Goal: Information Seeking & Learning: Learn about a topic

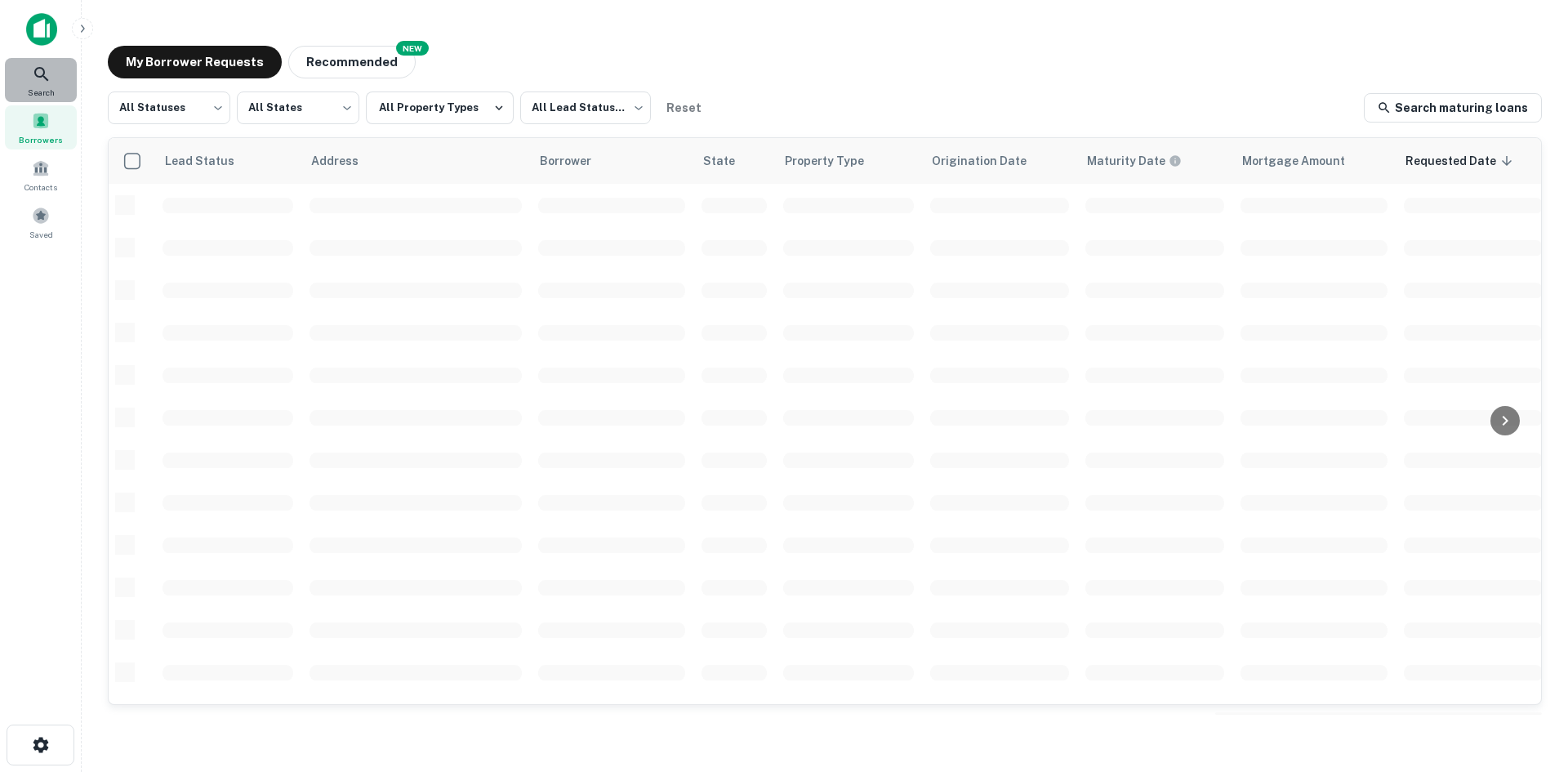
click at [48, 90] on span "Search" at bounding box center [41, 92] width 27 height 13
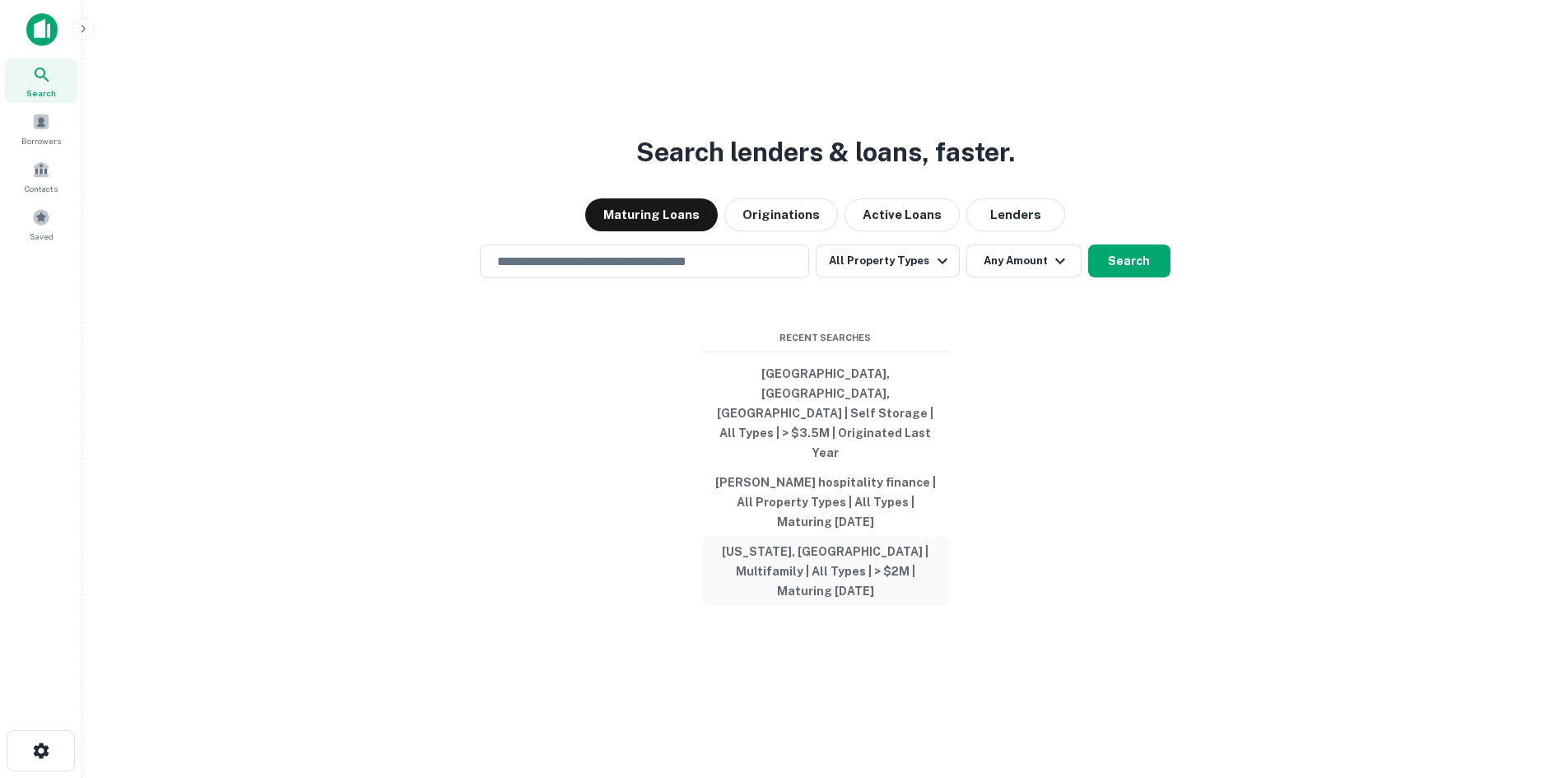
click at [890, 540] on button "[US_STATE], [GEOGRAPHIC_DATA] | Multifamily | All Types | > $2M | Maturing [DAT…" at bounding box center [825, 571] width 247 height 70
type input "**********"
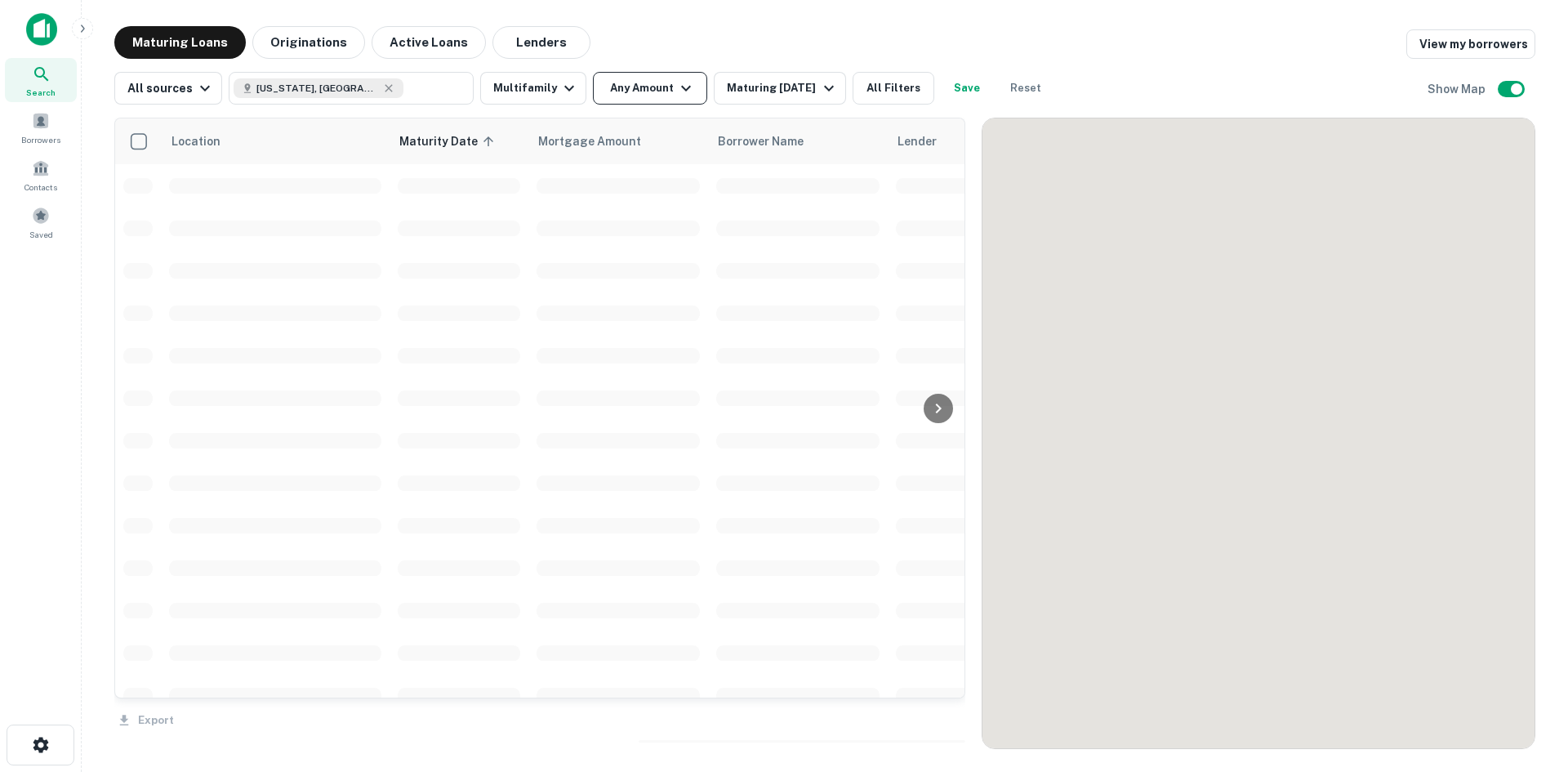
click at [658, 81] on button "Any Amount" at bounding box center [650, 87] width 115 height 32
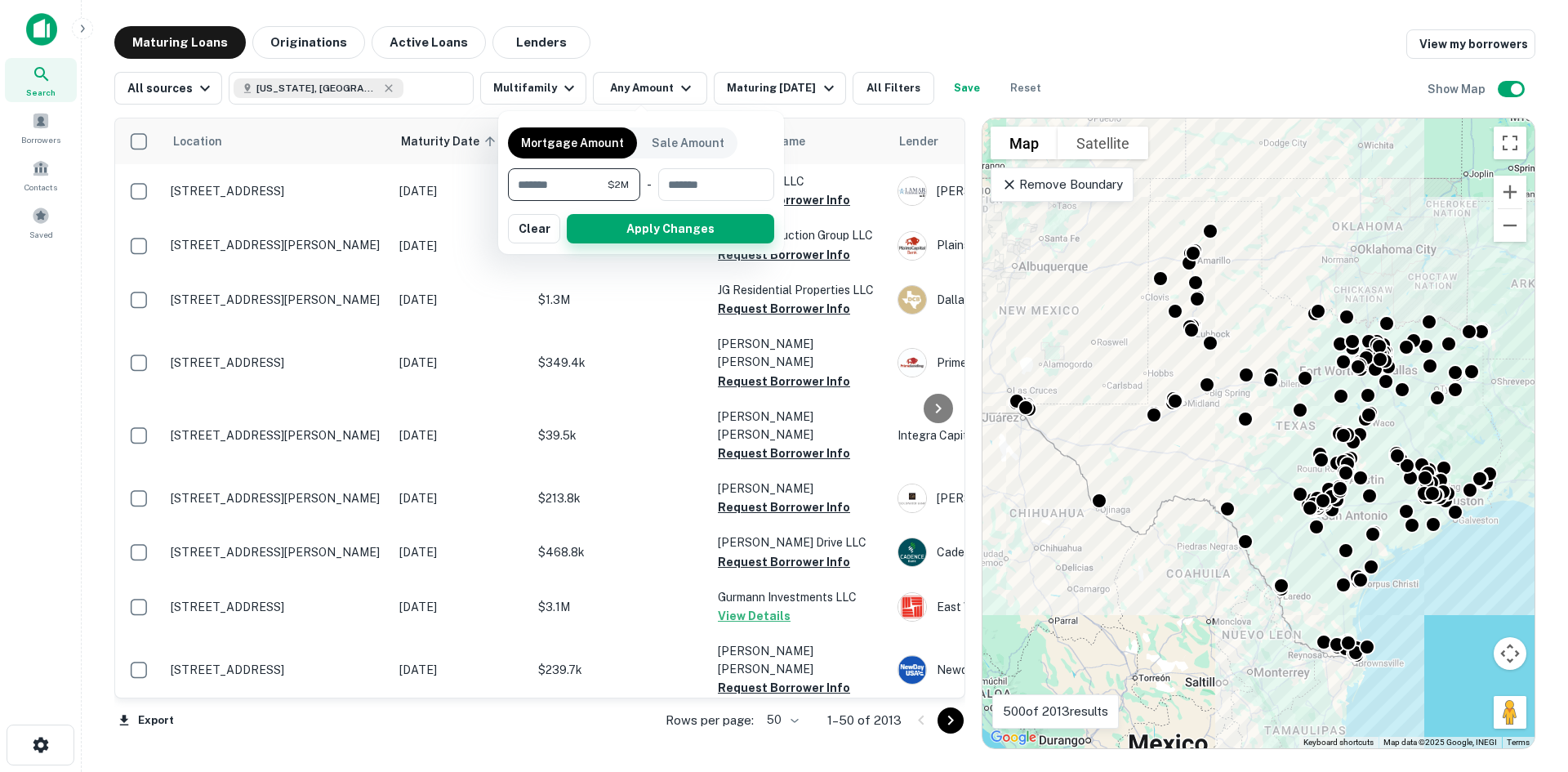
type input "*******"
click at [674, 228] on button "Apply Changes" at bounding box center [670, 228] width 207 height 29
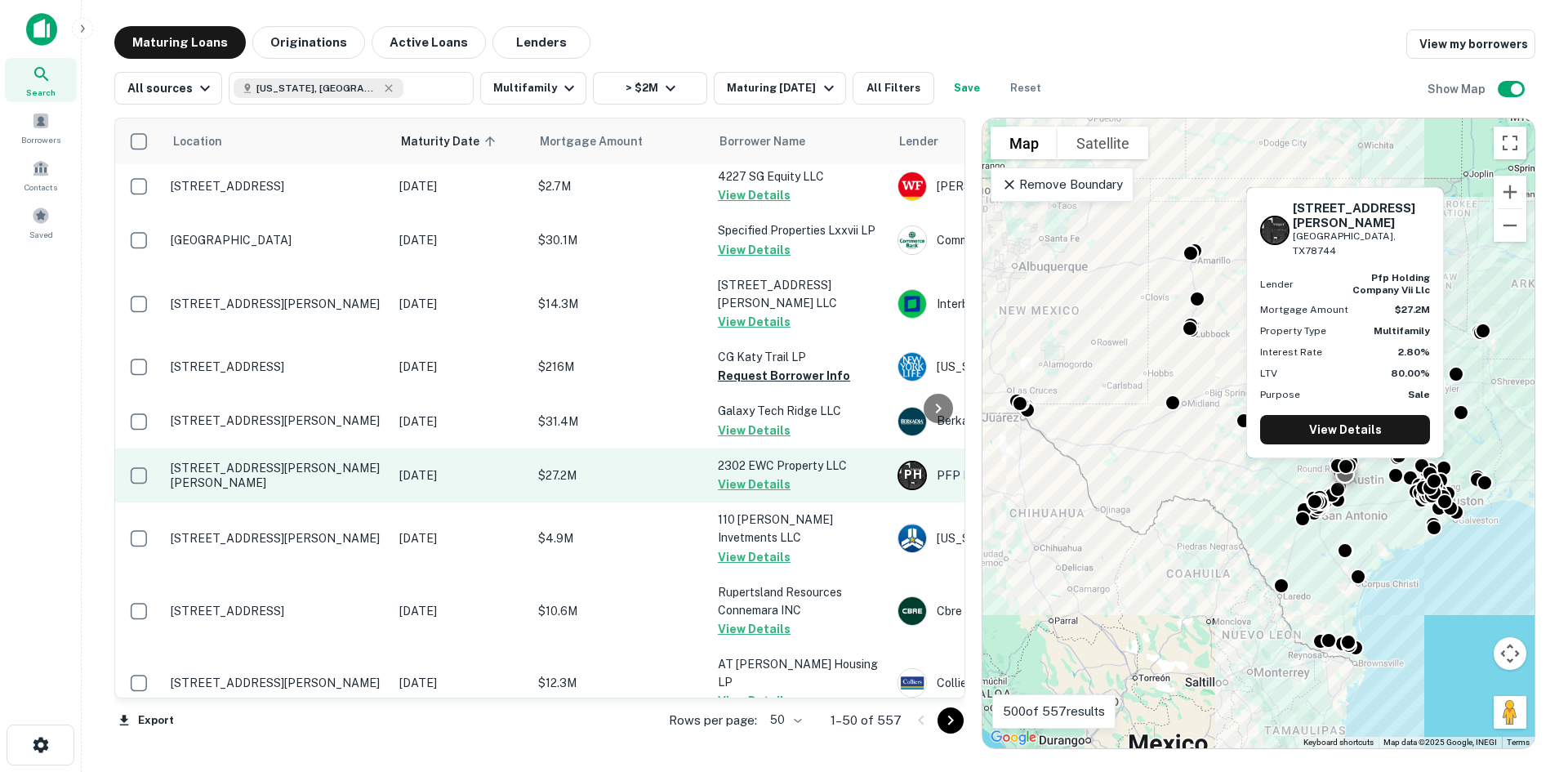
scroll to position [2365, 0]
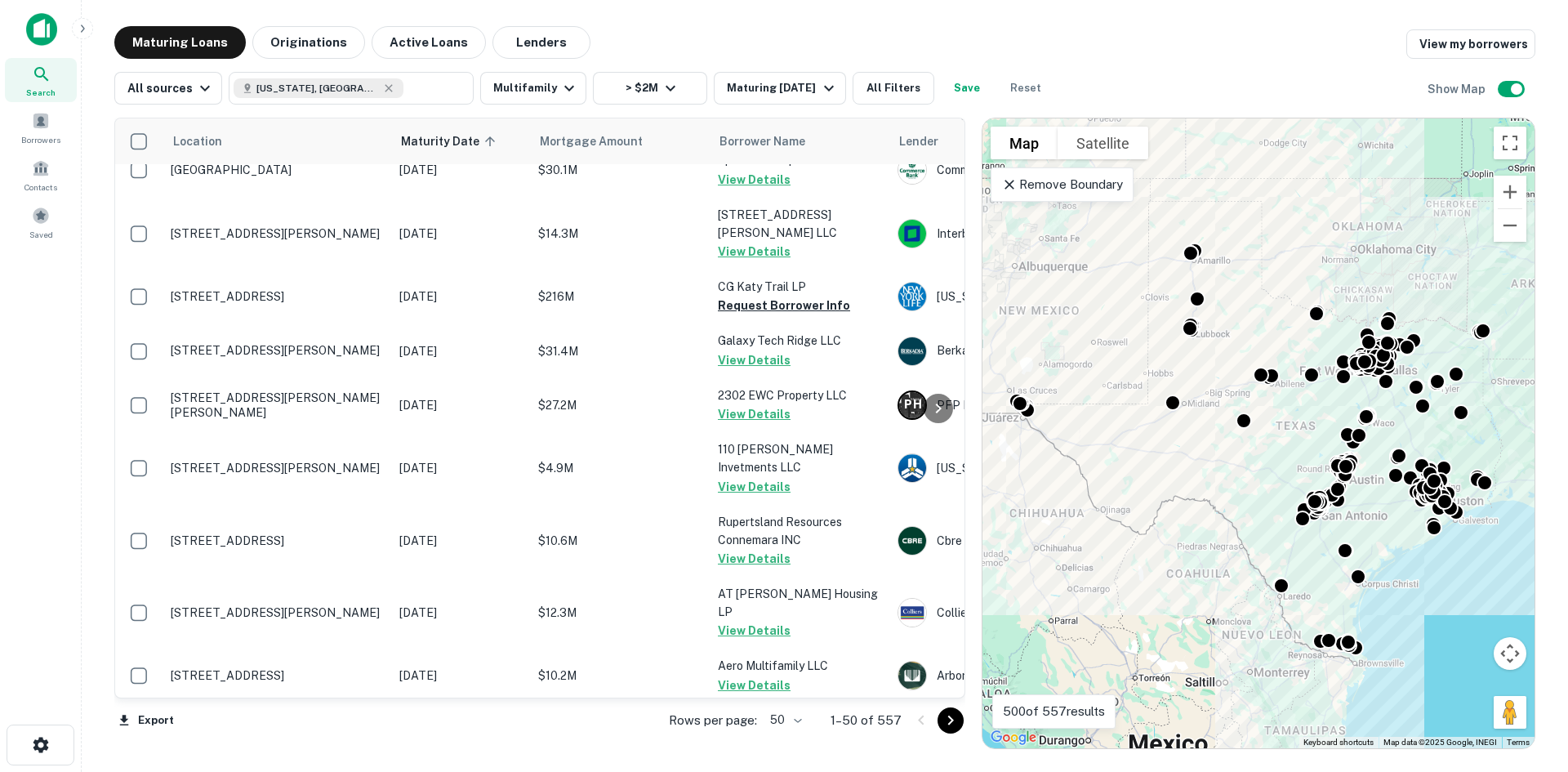
click at [947, 722] on icon "Go to next page" at bounding box center [951, 721] width 20 height 20
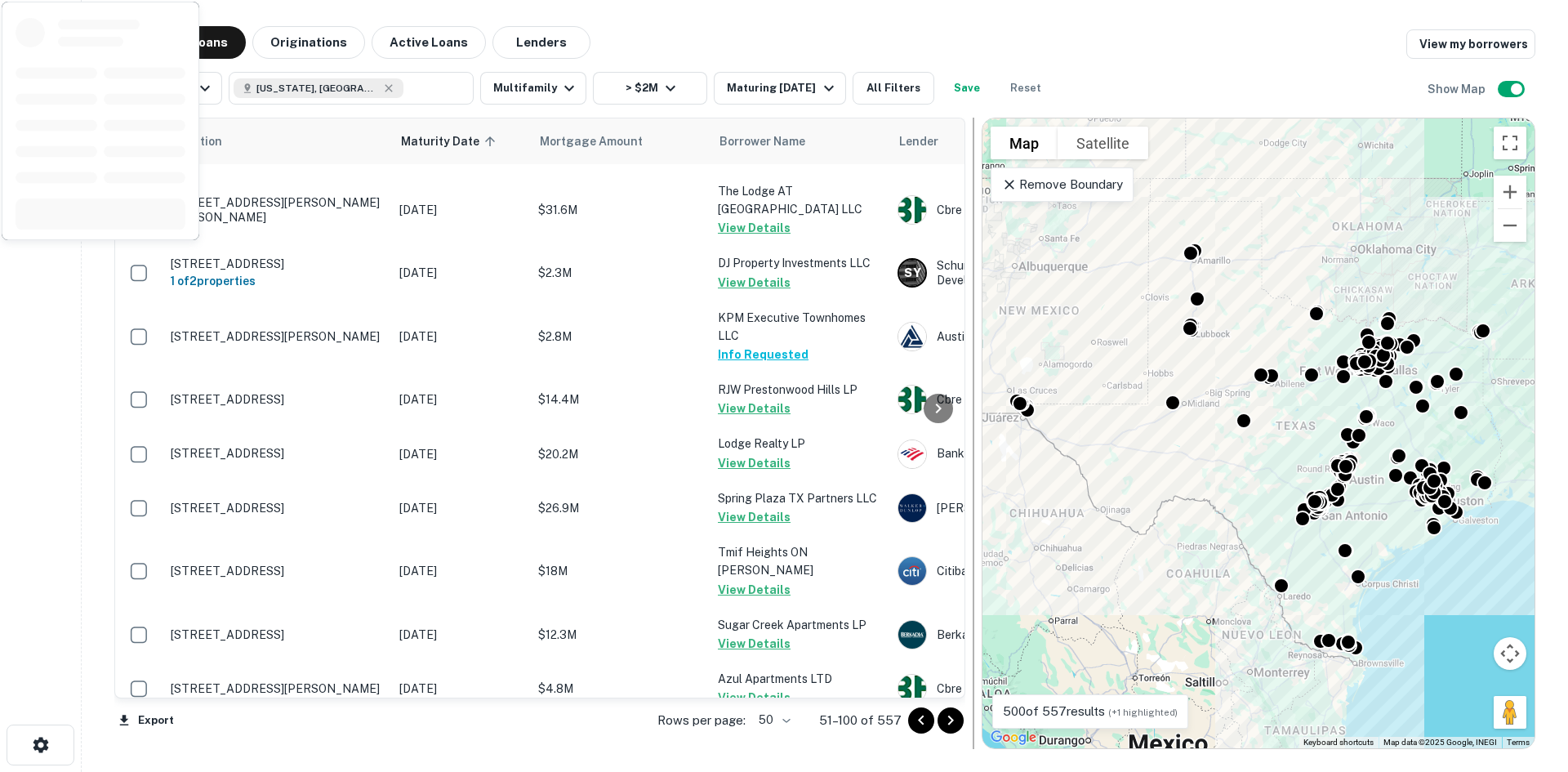
scroll to position [2400, 0]
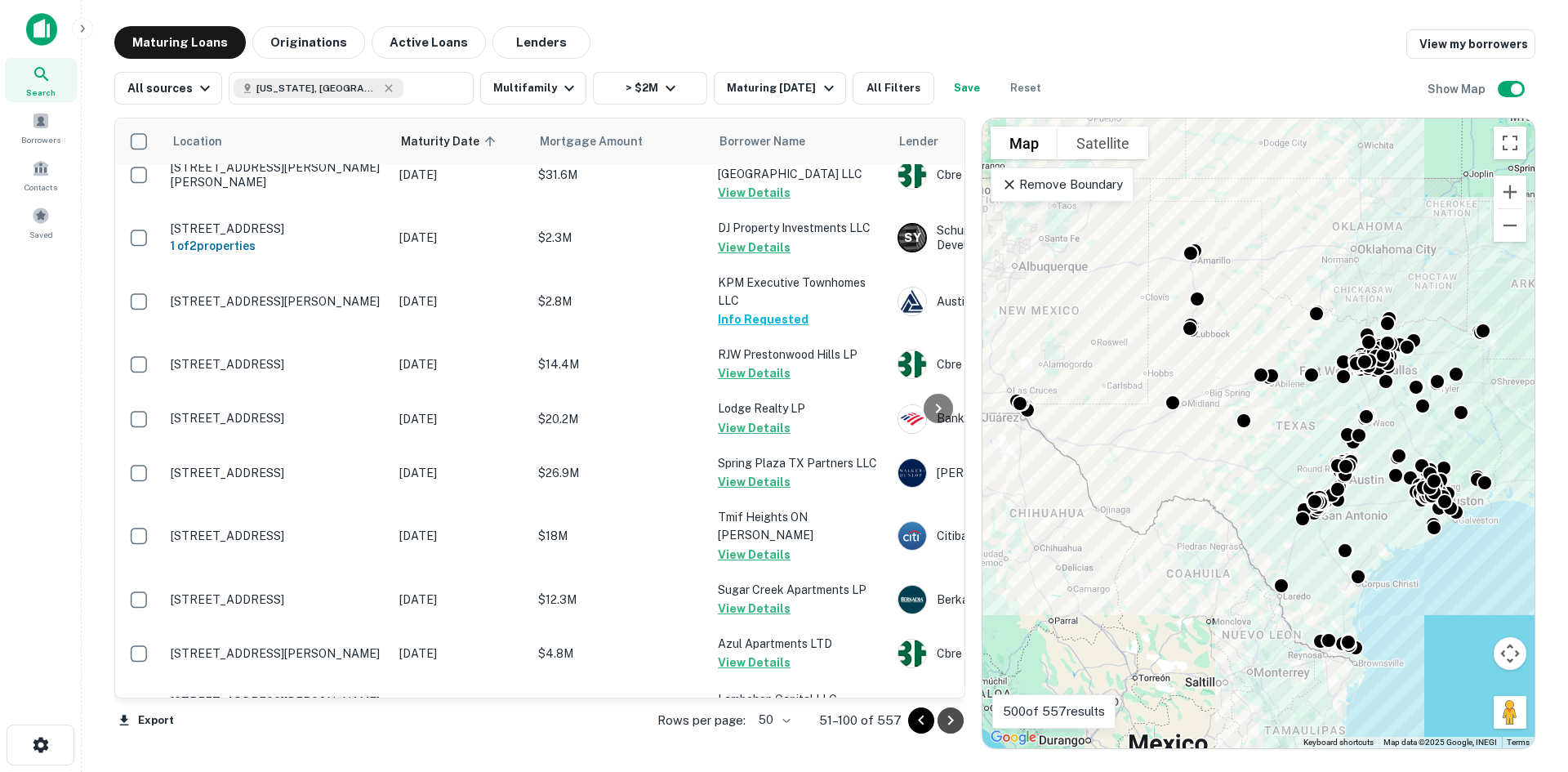
click at [944, 724] on icon "Go to next page" at bounding box center [951, 721] width 20 height 20
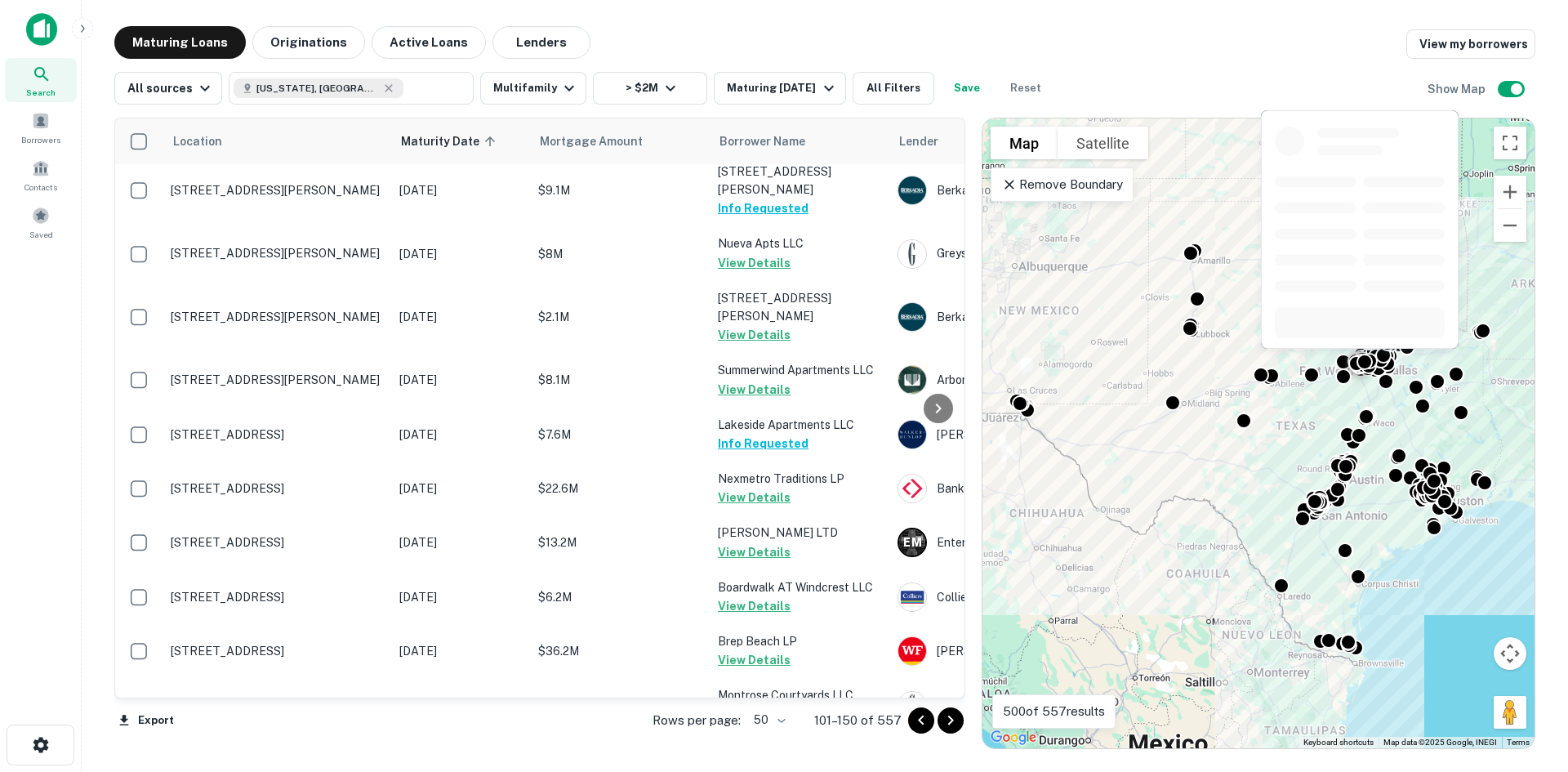
scroll to position [47, 0]
